Goal: Check status

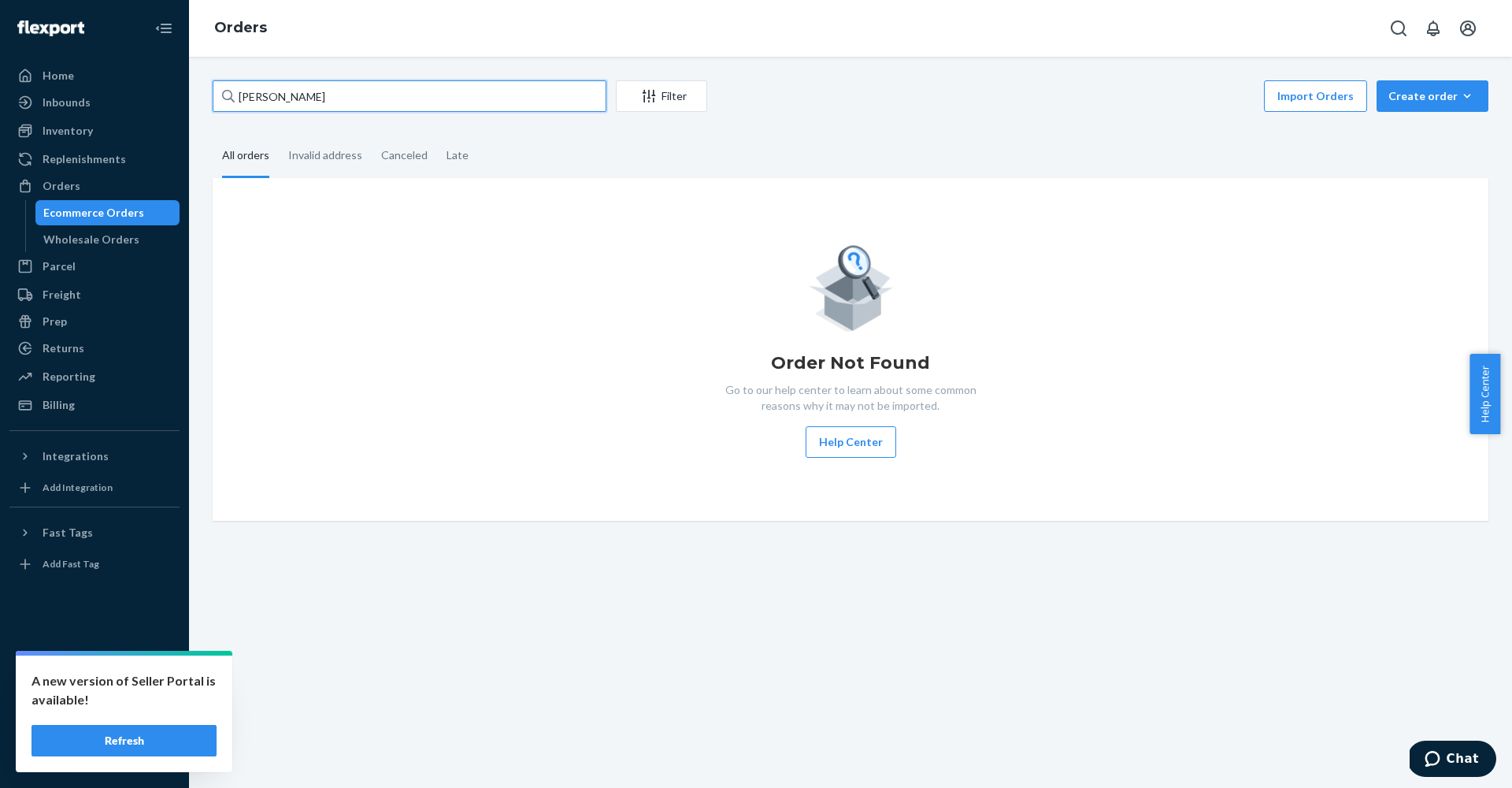
click at [415, 101] on input "[PERSON_NAME]" at bounding box center [409, 96] width 393 height 31
paste input "23686"
type input "23686"
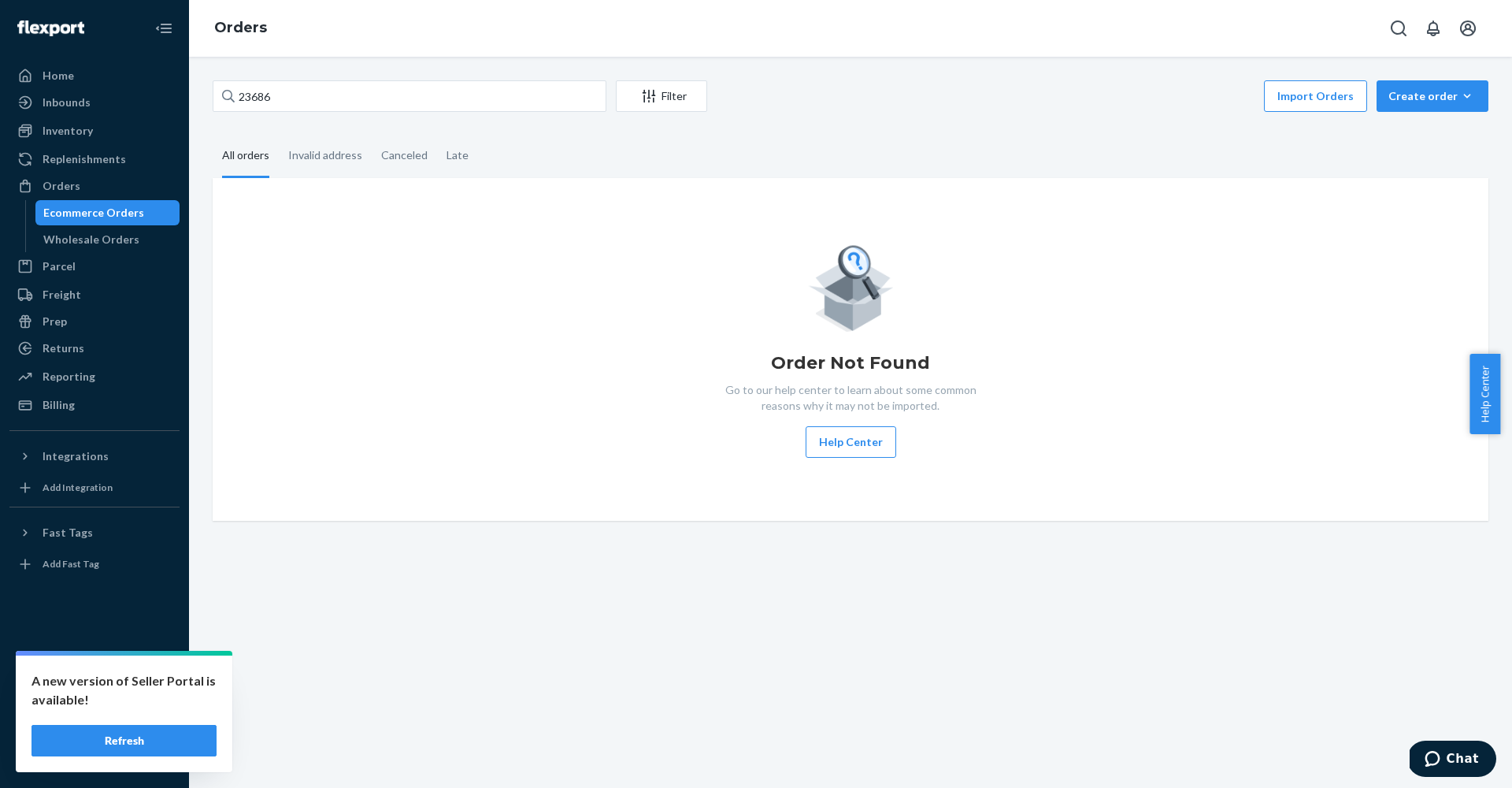
click at [144, 737] on button "Refresh" at bounding box center [124, 740] width 185 height 31
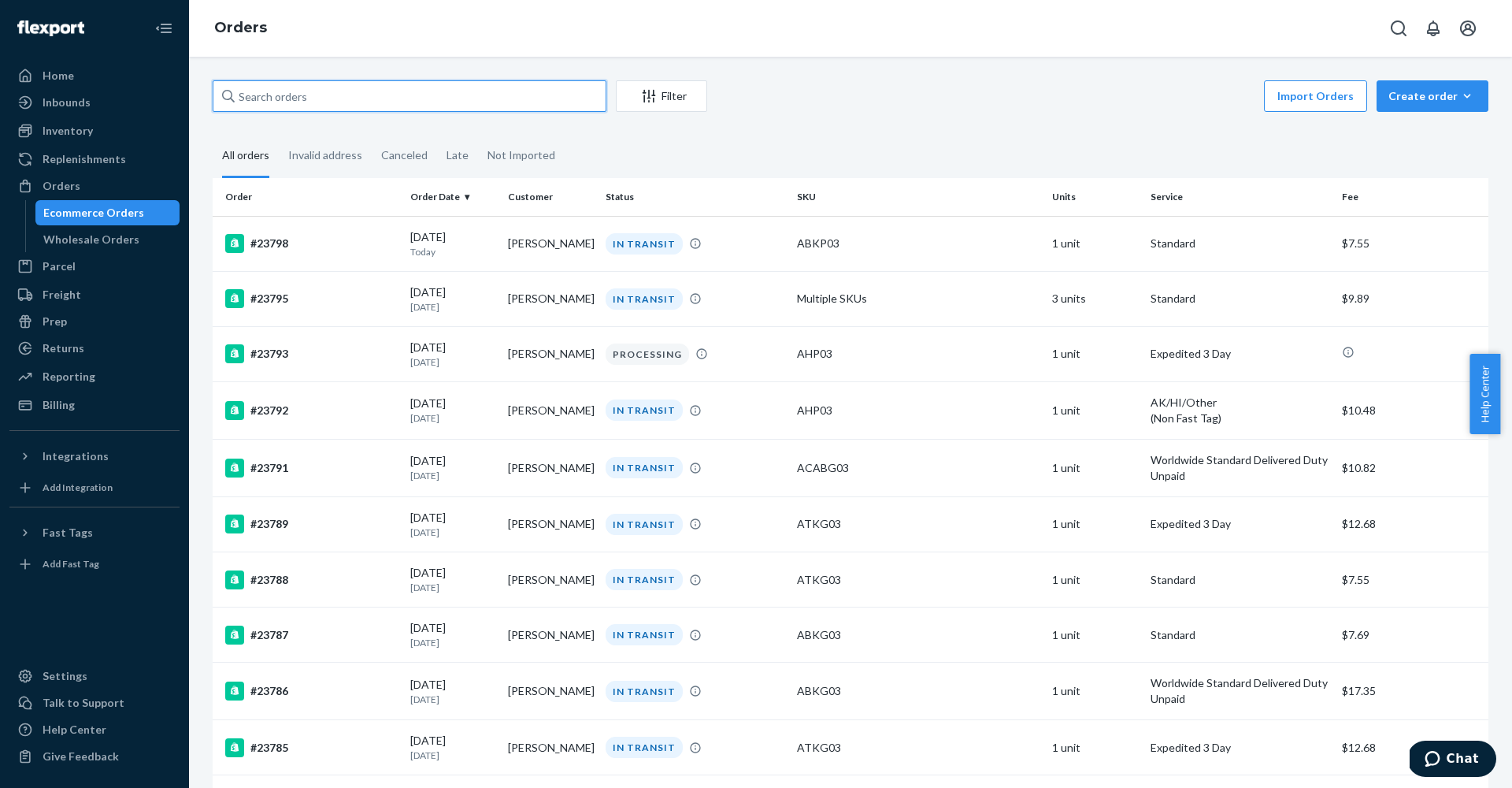
click at [461, 107] on input "text" at bounding box center [409, 96] width 393 height 31
paste input "23686"
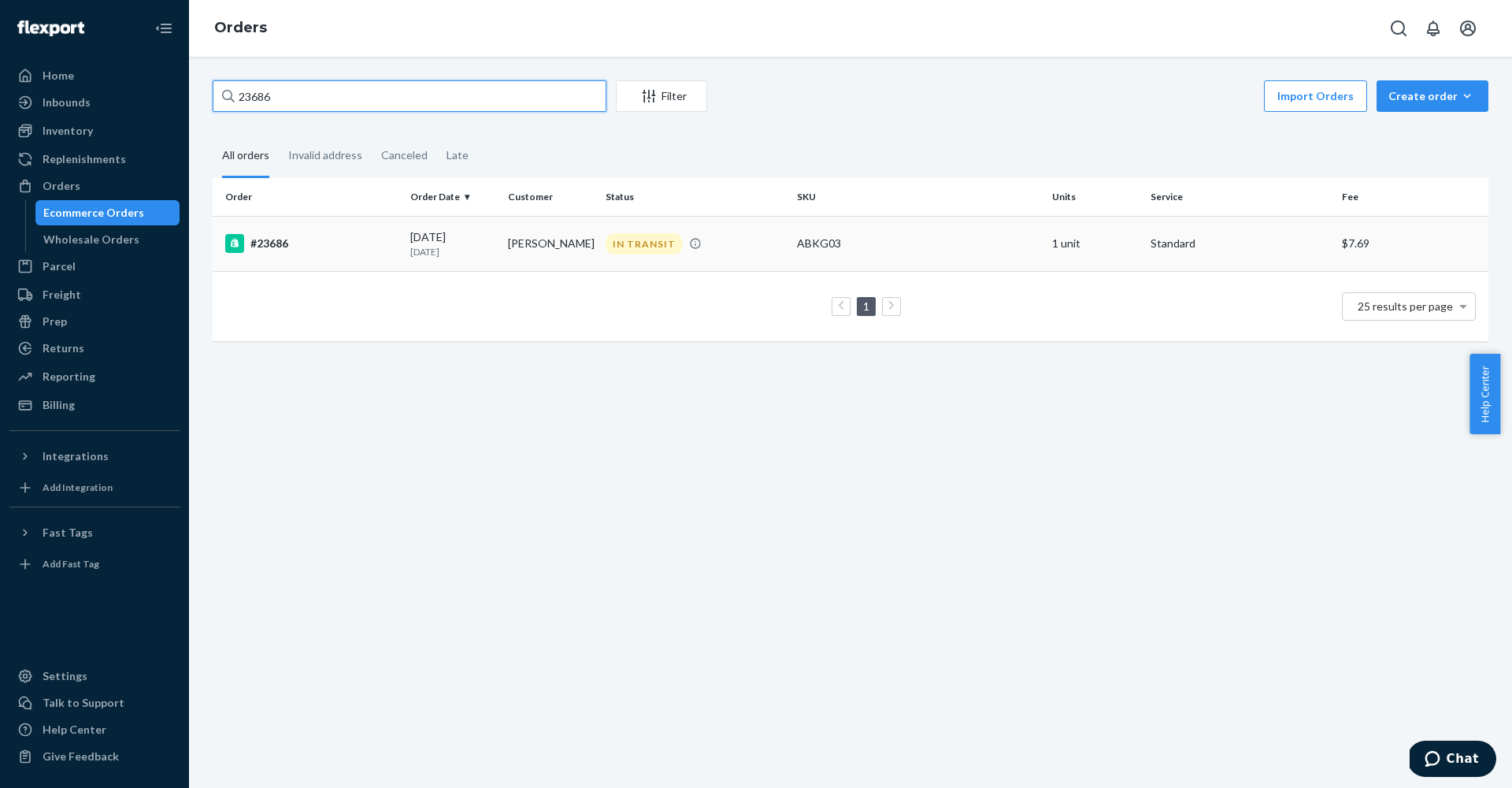
type input "23686"
click at [476, 251] on p "13 days ago" at bounding box center [453, 252] width 85 height 13
